Goal: Task Accomplishment & Management: Use online tool/utility

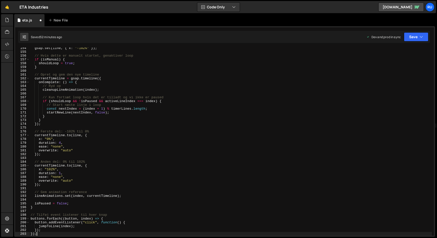
scroll to position [582, 0]
click at [422, 35] on icon "button" at bounding box center [422, 36] width 4 height 5
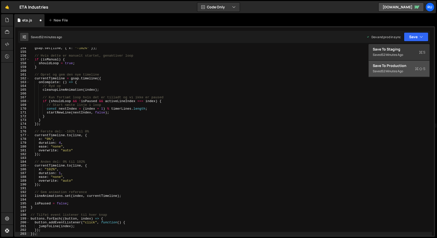
click at [397, 70] on div "52 minutes ago" at bounding box center [393, 71] width 22 height 4
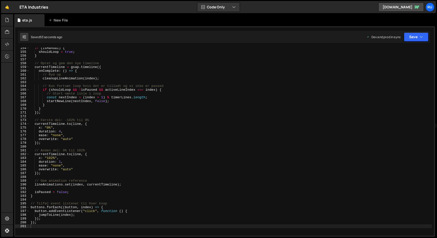
click at [101, 91] on div "if ( isManual ) { shouldLoop = true ; } // Opret og gem den nye timeline curren…" at bounding box center [231, 144] width 403 height 196
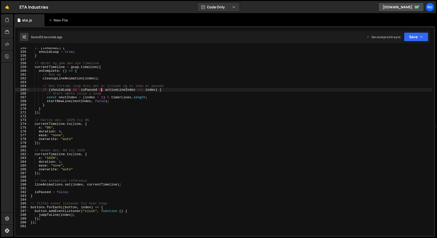
type textarea "});"
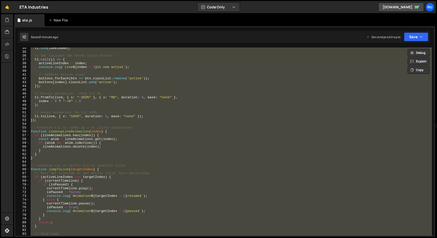
scroll to position [0, 0]
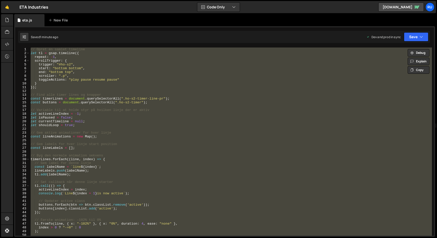
click at [105, 150] on div "// Opret én samlet timeline let tl = gsap . timeline ({ repeat : - 1 , scrollTr…" at bounding box center [231, 142] width 403 height 189
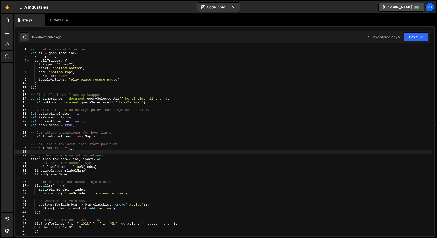
click at [140, 115] on div "// Opret én samlet timeline let tl = gsap . timeline ({ repeat : - 1 , scrollTr…" at bounding box center [231, 146] width 403 height 196
paste textarea
type textarea "});"
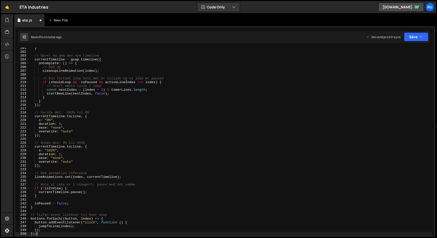
scroll to position [761, 0]
click at [421, 37] on icon "button" at bounding box center [422, 36] width 4 height 5
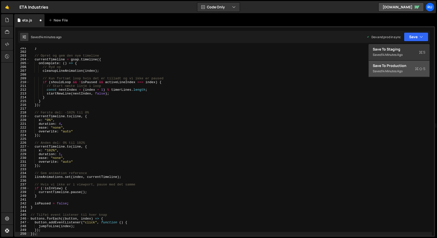
click at [403, 67] on div "Save to Production S" at bounding box center [399, 65] width 53 height 5
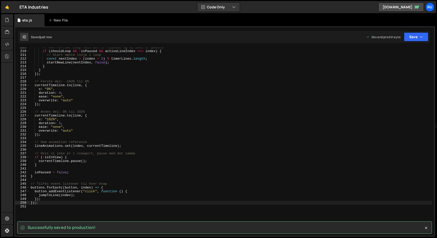
scroll to position [792, 0]
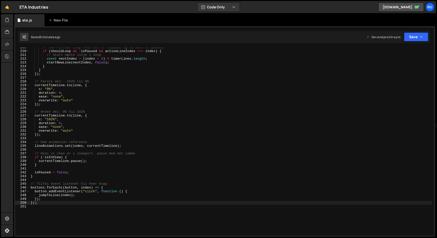
click at [111, 138] on div "// Kun fortsæt loop hvis det er tilladt og vi ikke er paused if ( shouldLoop &&…" at bounding box center [231, 144] width 403 height 196
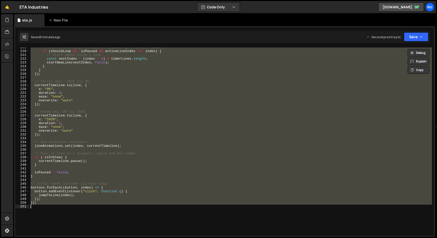
paste textarea
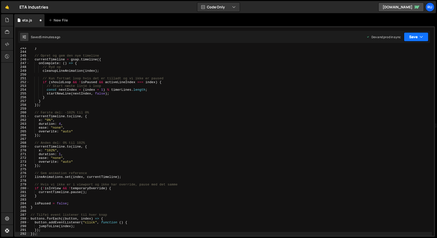
click at [417, 41] on button "Save" at bounding box center [416, 36] width 25 height 9
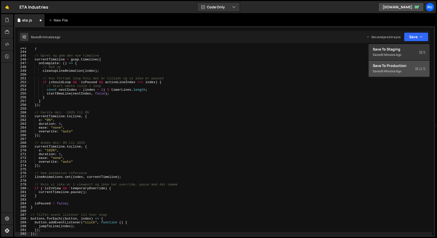
click at [402, 76] on button "Save to Production S Saved 5 minutes ago" at bounding box center [399, 69] width 61 height 16
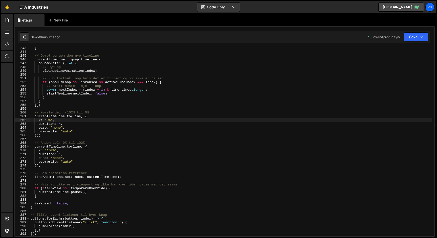
click at [126, 121] on div "} // Opret og gem den nye timeline currentTimeline = gsap . timeline ({ onCompl…" at bounding box center [231, 144] width 403 height 196
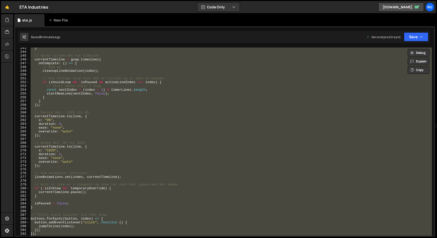
paste textarea
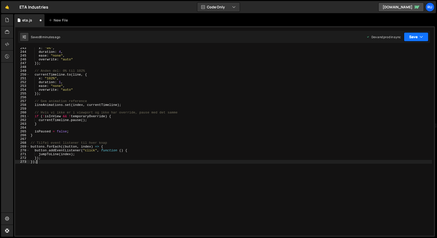
click at [413, 37] on button "Save" at bounding box center [416, 36] width 25 height 9
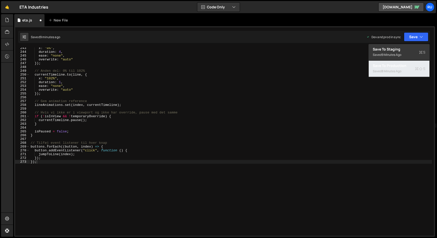
click at [411, 72] on div "Saved 8 minutes ago" at bounding box center [399, 71] width 53 height 6
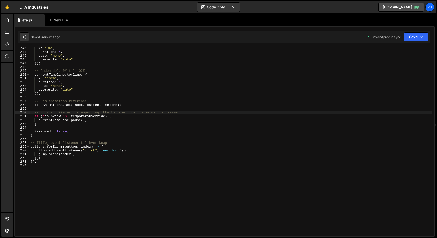
click at [148, 111] on div "x : "0%" , duration : 4 , ease : "none" , overwrite : "auto" }) ; // Anden del:…" at bounding box center [231, 144] width 403 height 196
paste textarea
type textarea "});"
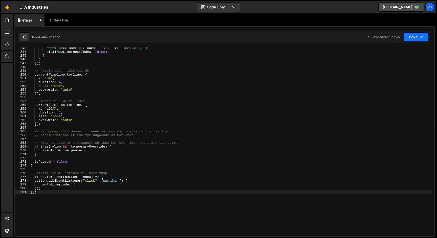
click at [410, 33] on button "Save" at bounding box center [416, 36] width 25 height 9
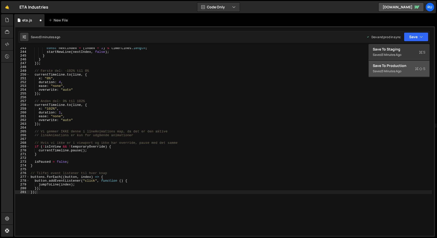
click at [406, 68] on div "Save to Production S" at bounding box center [399, 65] width 53 height 5
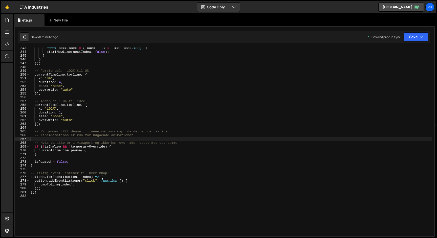
click at [190, 138] on div "const nextIndex = ( index + 1 ) % timerLines . length ; startNewLine ( nextInde…" at bounding box center [231, 144] width 403 height 196
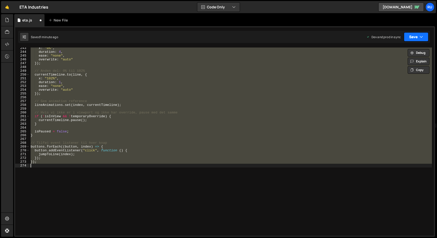
click at [415, 35] on button "Save" at bounding box center [416, 36] width 25 height 9
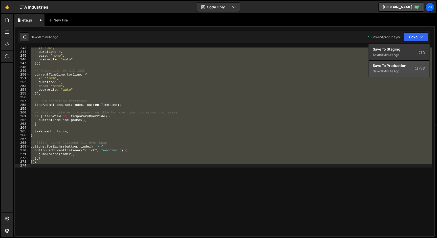
click at [409, 73] on div "Saved 1 minute ago" at bounding box center [399, 71] width 53 height 6
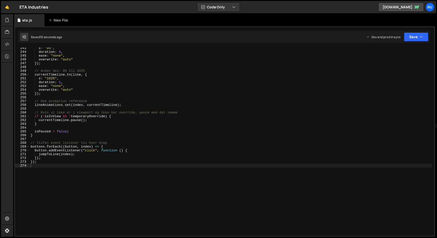
click at [137, 100] on div "x : "0%" , duration : 4 , ease : "none" , overwrite : "auto" }) ; // Anden del:…" at bounding box center [231, 144] width 403 height 196
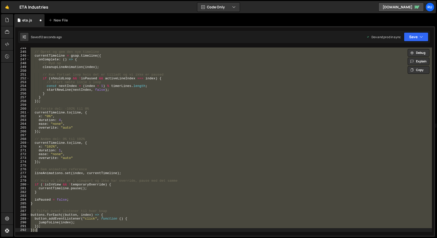
scroll to position [857, 0]
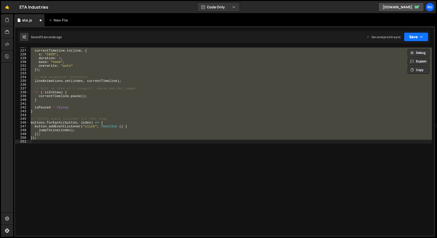
click at [421, 40] on button "Save" at bounding box center [416, 36] width 25 height 9
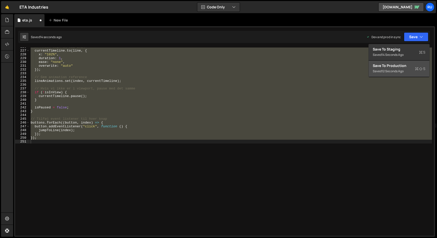
click at [404, 66] on div "Save to Production S" at bounding box center [399, 65] width 53 height 5
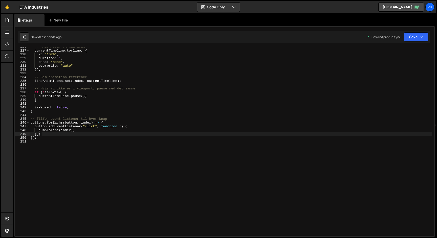
click at [154, 136] on div "// Anden del: 0% til 102% currentTimeline . to ( line , { x : "102%" , duration…" at bounding box center [231, 143] width 403 height 196
type textarea "});"
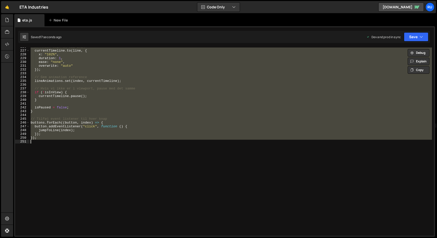
paste textarea
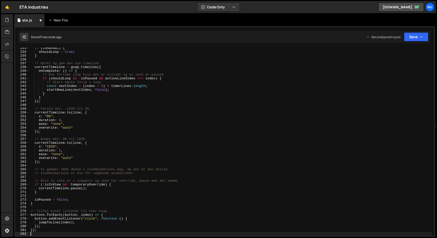
scroll to position [882, 0]
click at [422, 39] on icon "button" at bounding box center [422, 36] width 4 height 5
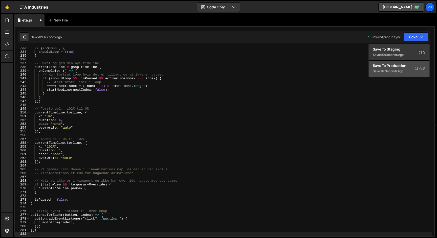
click at [400, 76] on button "Save to Production S Saved 17 seconds ago" at bounding box center [399, 69] width 61 height 16
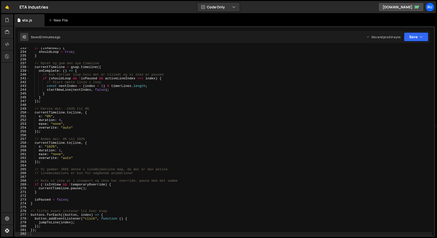
click at [114, 108] on div "if ( isManual ) { shouldLoop = true ; } // Opret og gem den nye timeline curren…" at bounding box center [231, 144] width 403 height 196
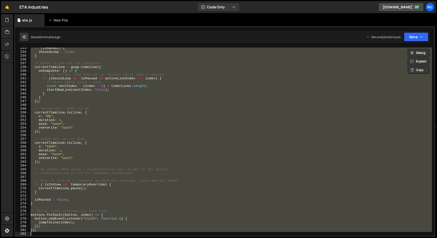
paste textarea
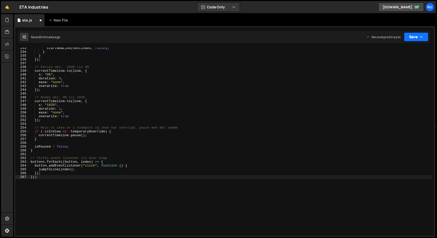
click at [423, 40] on button "Save" at bounding box center [416, 36] width 25 height 9
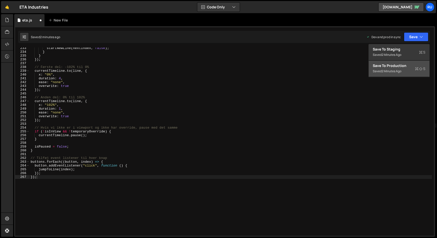
click at [408, 69] on div "Saved 2 minutes ago" at bounding box center [399, 71] width 53 height 6
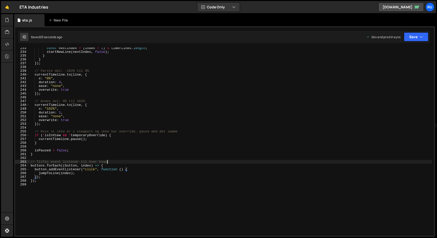
click at [166, 164] on div "const nextIndex = ( index + 1 ) % timerLines . length ; startNewLine ( nextInde…" at bounding box center [231, 144] width 403 height 196
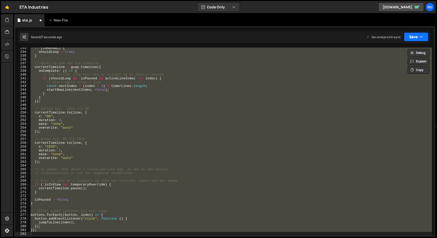
click at [421, 36] on icon "button" at bounding box center [422, 36] width 4 height 5
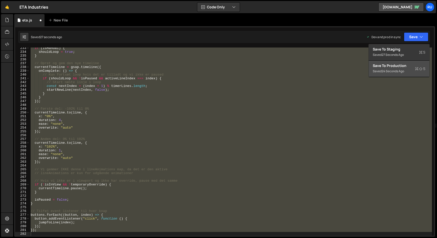
click at [409, 67] on div "Save to Production S" at bounding box center [399, 65] width 53 height 5
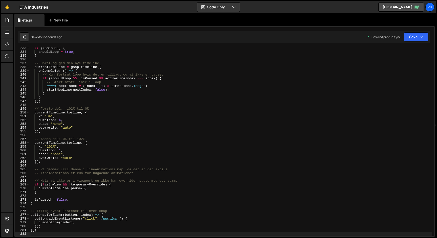
click at [114, 88] on div "if ( isManual ) { shouldLoop = true ; } // Opret og gem den nye timeline curren…" at bounding box center [231, 144] width 403 height 196
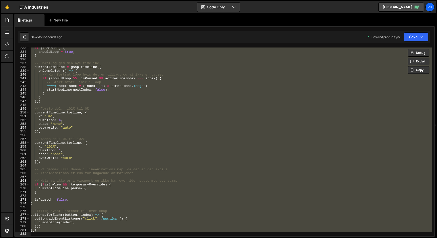
paste textarea
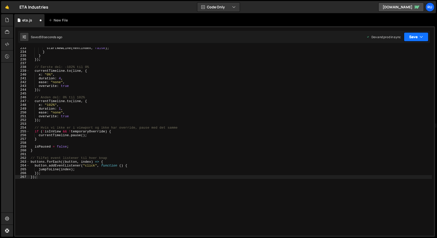
click at [413, 40] on button "Save" at bounding box center [416, 36] width 25 height 9
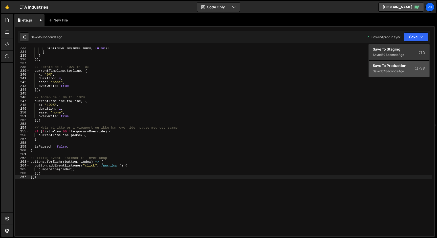
click at [401, 76] on button "Save to Production S Saved 57 seconds ago" at bounding box center [399, 69] width 61 height 16
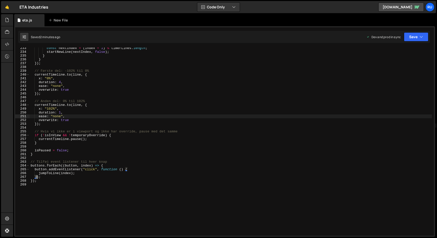
click at [109, 116] on div "const nextIndex = ( index + 1 ) % timerLines . length ; startNewLine ( nextInde…" at bounding box center [231, 144] width 403 height 196
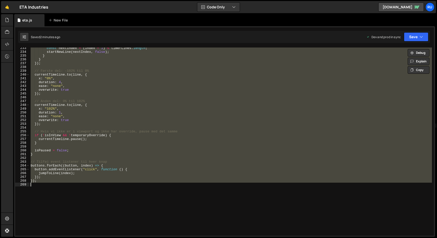
paste textarea
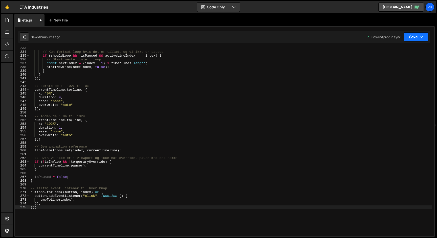
click at [423, 40] on button "Save" at bounding box center [416, 36] width 25 height 9
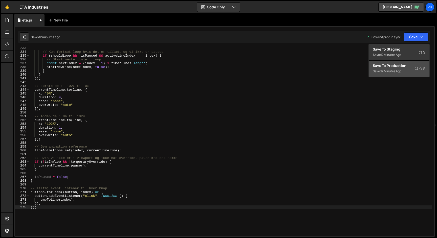
click at [416, 70] on icon at bounding box center [417, 68] width 4 height 5
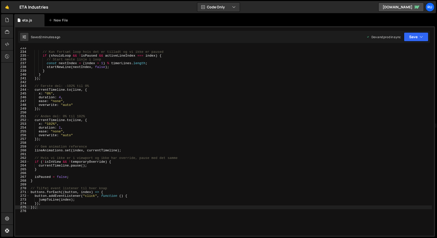
click at [115, 180] on div "// Kun fortsæt loop hvis det er tilladt og vi ikke er paused if ( shouldLoop &&…" at bounding box center [231, 144] width 403 height 196
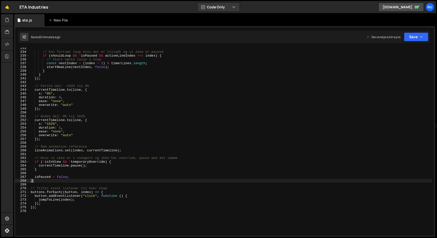
click at [85, 86] on div "// Kun fortsæt loop hvis det er tilladt og vi ikke er paused if ( shouldLoop &&…" at bounding box center [231, 144] width 403 height 196
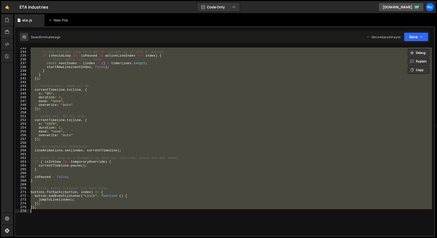
paste textarea
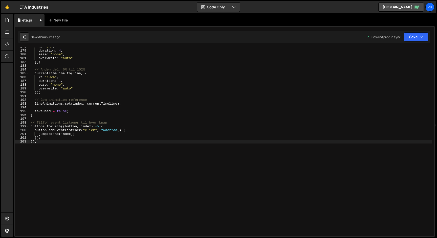
scroll to position [675, 0]
click at [416, 41] on button "Save" at bounding box center [416, 36] width 25 height 9
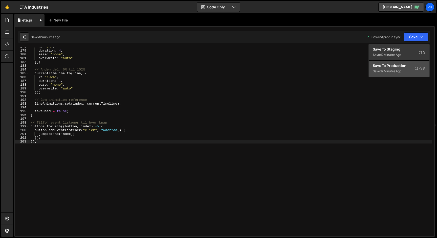
click at [406, 74] on button "Save to Production S Saved 2 minutes ago" at bounding box center [399, 69] width 61 height 16
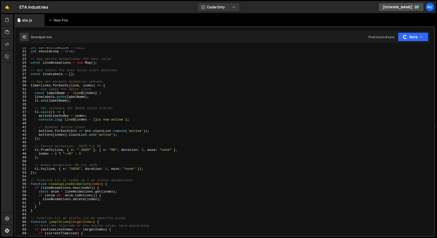
scroll to position [0, 0]
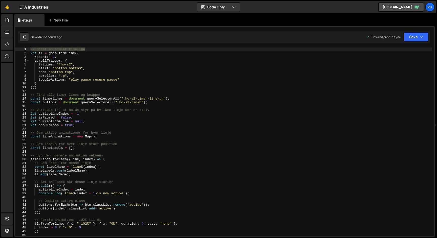
drag, startPoint x: 91, startPoint y: 49, endPoint x: 0, endPoint y: 49, distance: 91.1
click at [0, 49] on div "Hold on a sec... Are you certain you wish to leave this page? Any changes you'v…" at bounding box center [218, 119] width 437 height 238
paste textarea "};"
type textarea "};"
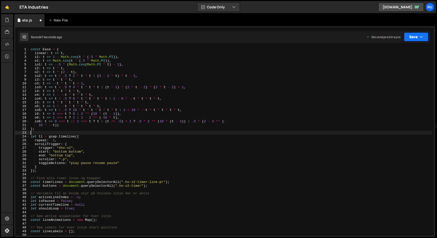
click at [413, 36] on button "Save" at bounding box center [416, 36] width 25 height 9
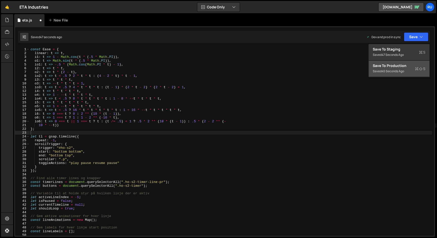
click at [413, 70] on div "Saved 45 seconds ago" at bounding box center [399, 71] width 53 height 6
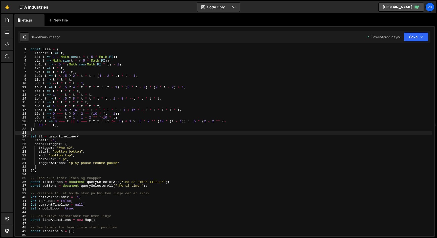
click at [113, 118] on div "const Ease = { linear : t => t , i1 : t => 1 - Math . cos ( t * ( .5 * Math . P…" at bounding box center [231, 146] width 403 height 196
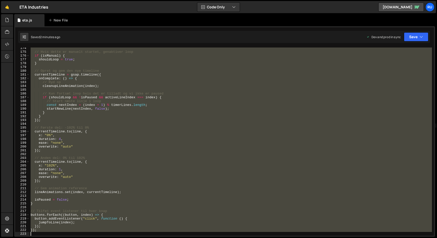
drag, startPoint x: 31, startPoint y: 136, endPoint x: 253, endPoint y: 251, distance: 249.7
click at [253, 238] on html "Projects [GEOGRAPHIC_DATA] Blog Ru Projects Your Teams Account Upgrade Logout" at bounding box center [218, 119] width 437 height 238
paste textarea
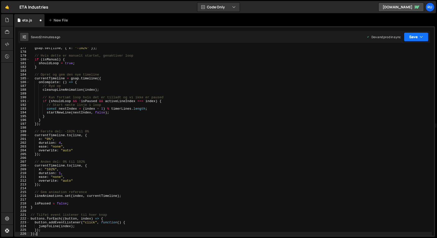
click at [421, 39] on icon "button" at bounding box center [422, 36] width 4 height 5
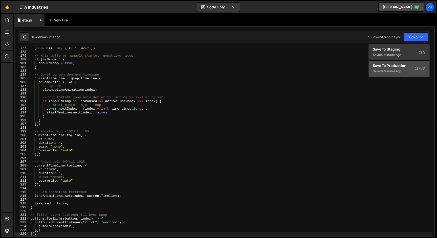
click at [409, 71] on div "Saved 2 minutes ago" at bounding box center [399, 71] width 53 height 6
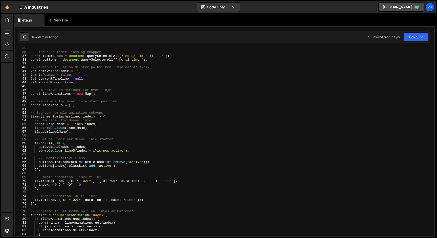
scroll to position [0, 0]
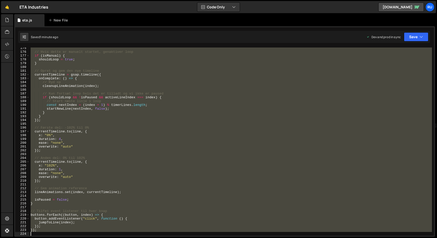
drag, startPoint x: 30, startPoint y: 136, endPoint x: 193, endPoint y: 251, distance: 199.1
click at [193, 238] on html "Projects [GEOGRAPHIC_DATA] Blog Ru Projects Your Teams Account Upgrade Logout" at bounding box center [218, 119] width 437 height 238
paste textarea
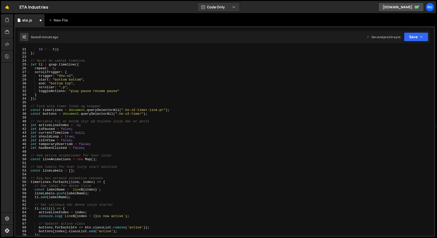
scroll to position [109, 0]
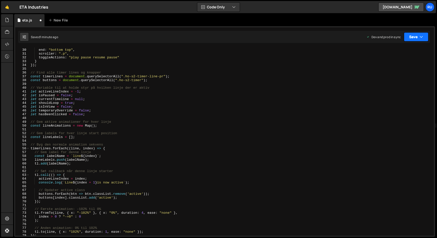
click at [419, 36] on button "Save" at bounding box center [416, 36] width 25 height 9
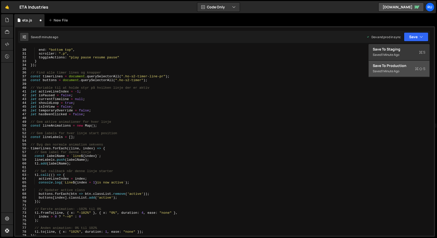
click at [413, 69] on div "Saved 1 minute ago" at bounding box center [399, 71] width 53 height 6
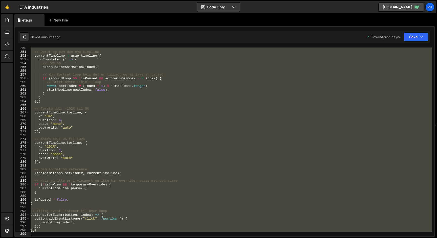
scroll to position [947, 0]
drag, startPoint x: 31, startPoint y: 136, endPoint x: 174, endPoint y: 251, distance: 183.1
click at [174, 238] on html "Projects [GEOGRAPHIC_DATA] Blog Ru Projects Your Teams Account Upgrade Logout" at bounding box center [218, 119] width 437 height 238
paste textarea
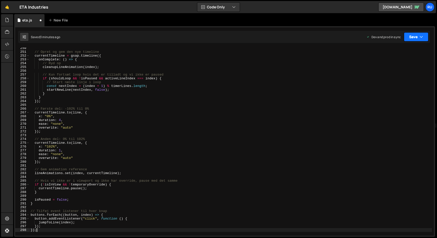
click at [417, 39] on button "Save" at bounding box center [416, 36] width 25 height 9
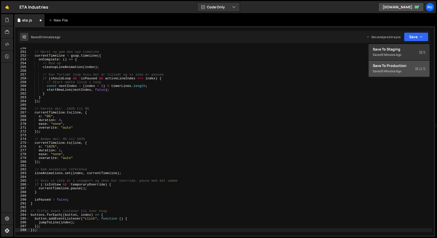
click at [398, 68] on div "Save to Production S" at bounding box center [399, 65] width 53 height 5
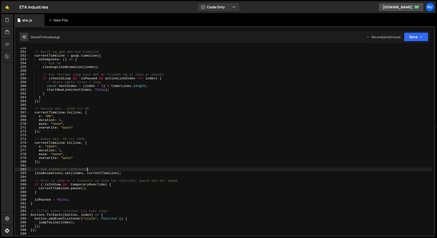
click at [211, 170] on div "// Opret og gem den nye timeline currentTimeline = gsap . timeline ({ onComplet…" at bounding box center [231, 144] width 403 height 196
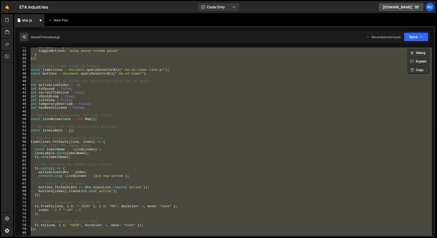
scroll to position [0, 0]
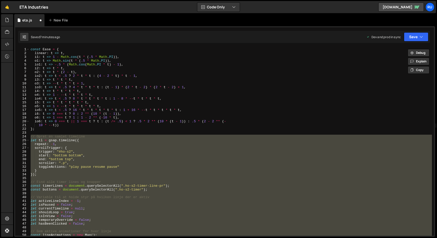
paste textarea
type textarea "});"
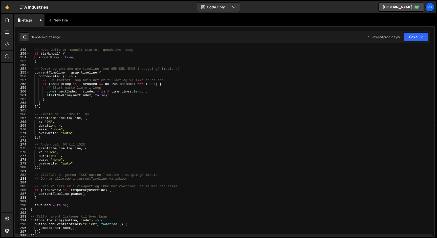
scroll to position [941, 0]
click at [420, 38] on icon "button" at bounding box center [422, 36] width 4 height 5
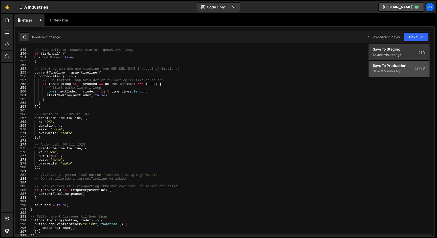
click at [411, 67] on div "Save to Production S" at bounding box center [399, 65] width 53 height 5
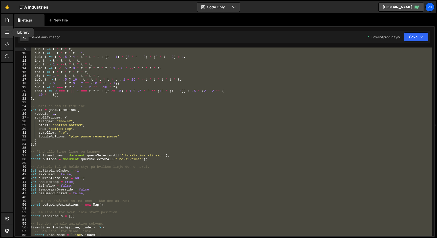
scroll to position [0, 0]
drag, startPoint x: 41, startPoint y: 146, endPoint x: 7, endPoint y: 36, distance: 115.5
click at [7, 36] on div "Hold on a sec... Are you certain you wish to leave this page? Any changes you'v…" at bounding box center [218, 119] width 437 height 238
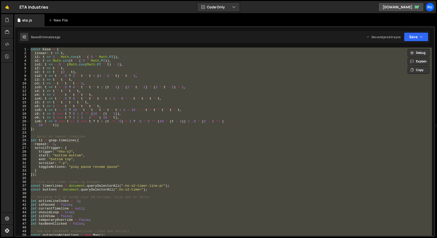
paste textarea
type textarea "});"
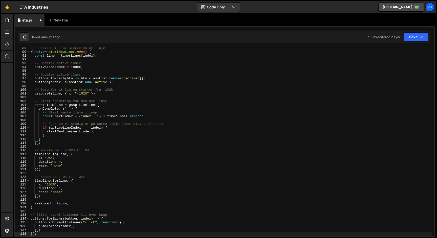
scroll to position [335, 0]
click at [407, 38] on button "Save" at bounding box center [416, 36] width 25 height 9
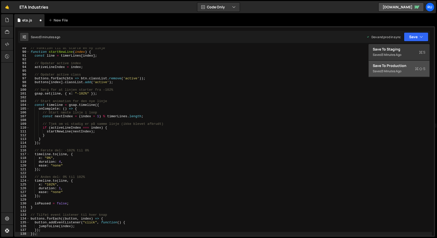
click at [396, 61] on button "Save to Production S Saved 3 minutes ago" at bounding box center [399, 69] width 61 height 16
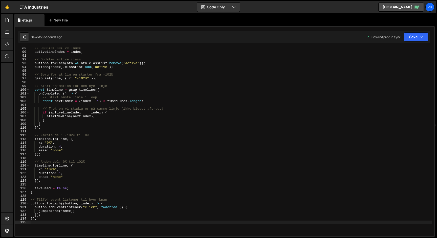
click at [112, 84] on div "// Opdater active index activeLineIndex = index ; // Opdater active class butto…" at bounding box center [231, 144] width 403 height 196
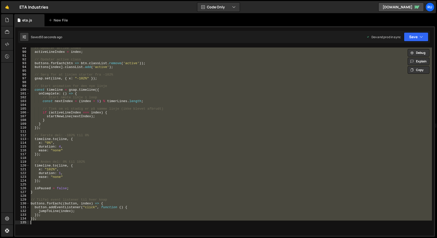
paste textarea
type textarea "});"
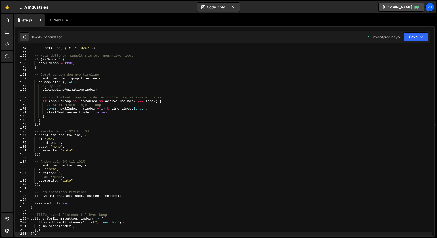
scroll to position [582, 0]
click at [419, 39] on button "Save" at bounding box center [416, 36] width 25 height 9
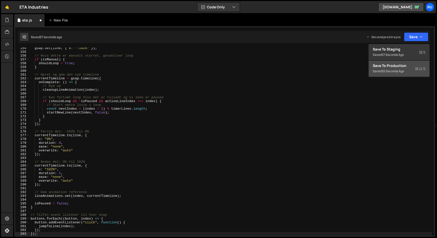
click at [411, 63] on button "Save to Production S Saved 55 seconds ago" at bounding box center [399, 69] width 61 height 16
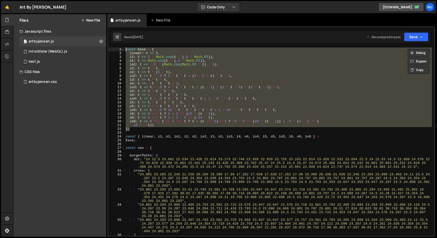
scroll to position [152713, 0]
